Goal: Information Seeking & Learning: Check status

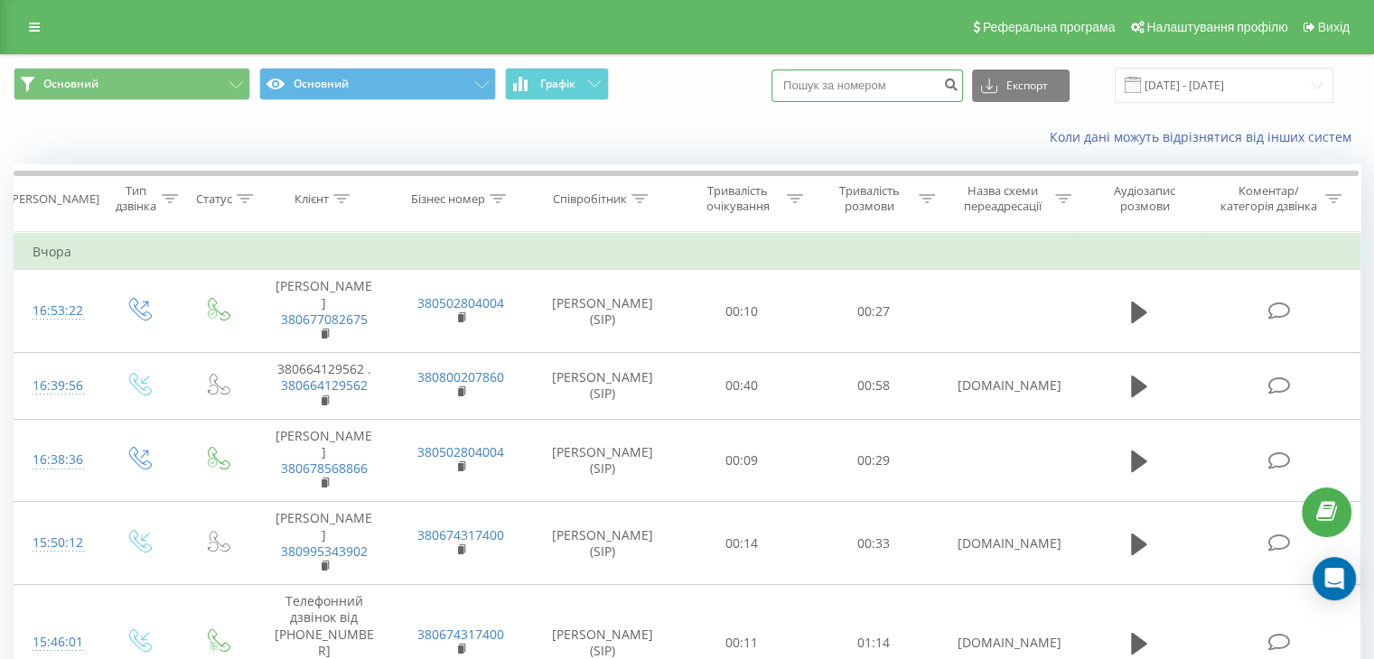
click at [891, 93] on input at bounding box center [866, 86] width 191 height 33
paste input "0978508902"
type input "0978508902"
click at [958, 84] on icon "submit" at bounding box center [950, 82] width 15 height 11
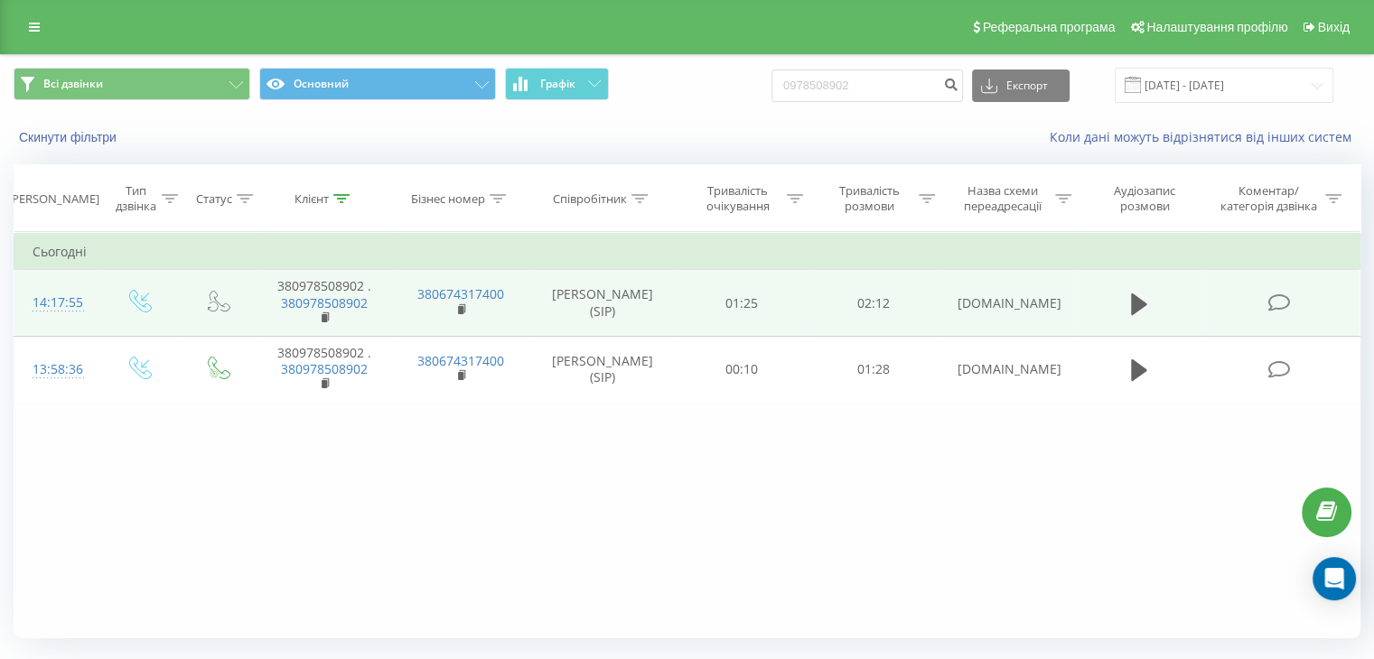
click at [1138, 281] on td at bounding box center [1139, 303] width 126 height 67
click at [1138, 303] on icon at bounding box center [1139, 304] width 16 height 22
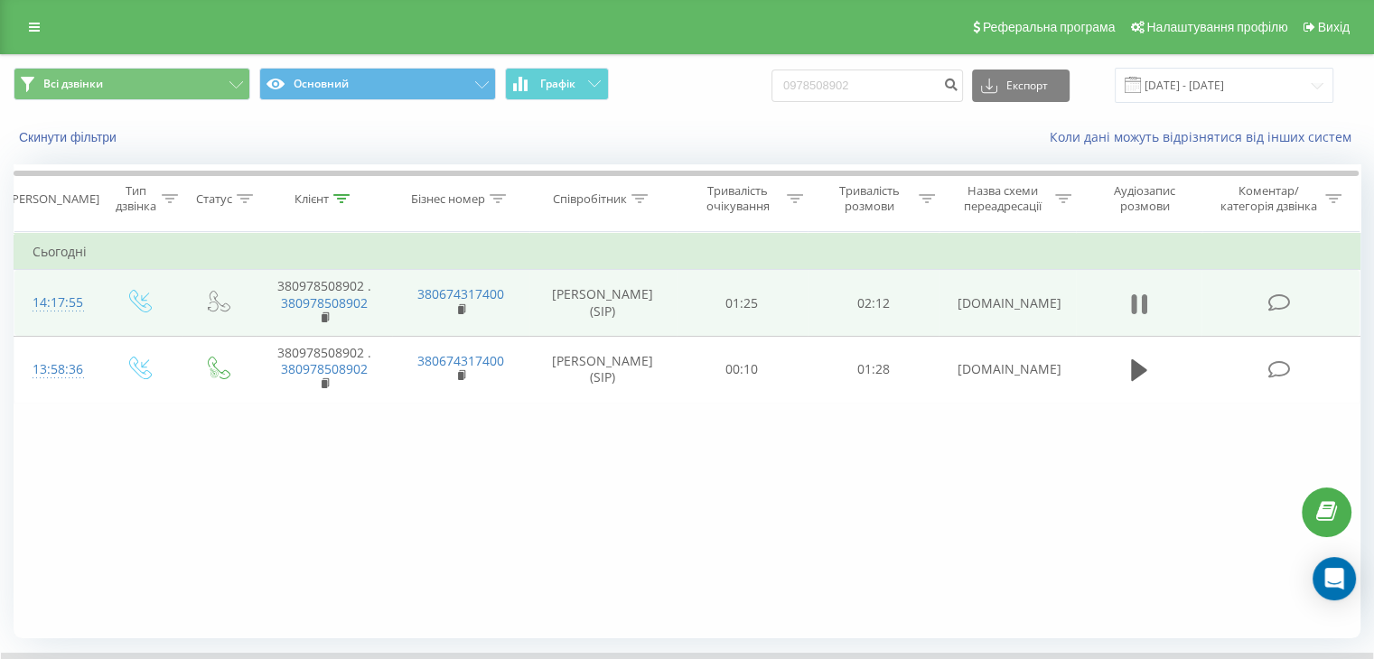
click at [1131, 301] on icon at bounding box center [1139, 304] width 16 height 25
